Goal: Task Accomplishment & Management: Complete application form

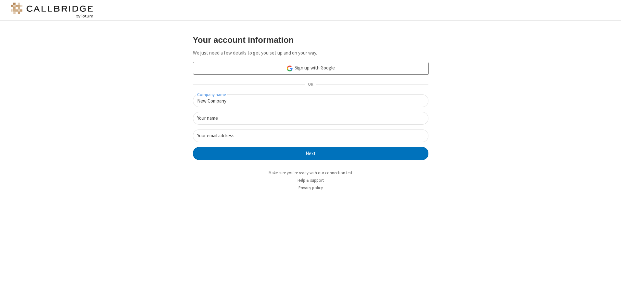
type input "New Company"
type input "New User"
type input "[EMAIL_ADDRESS][DOMAIN_NAME]"
click button "Next" at bounding box center [311, 153] width 236 height 13
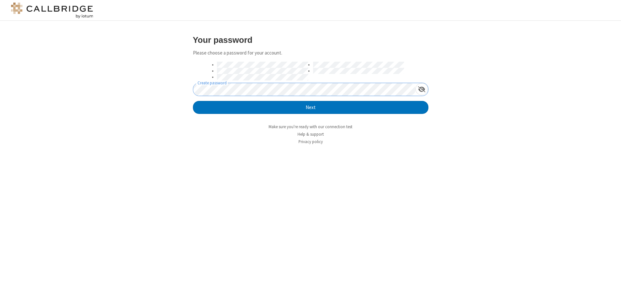
click button "Next" at bounding box center [311, 107] width 236 height 13
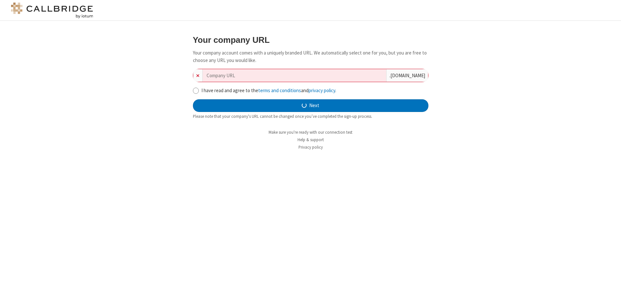
type input "new-company-synergized-64429"
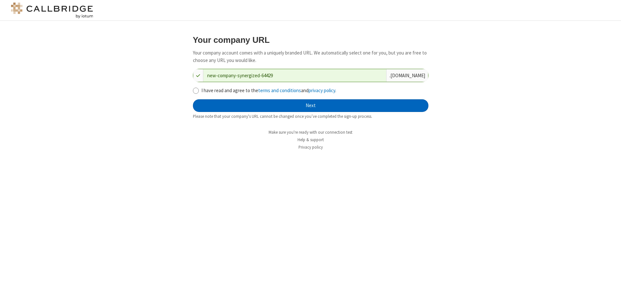
click at [311, 106] on button "Next" at bounding box center [311, 105] width 236 height 13
